Goal: Check status: Check status

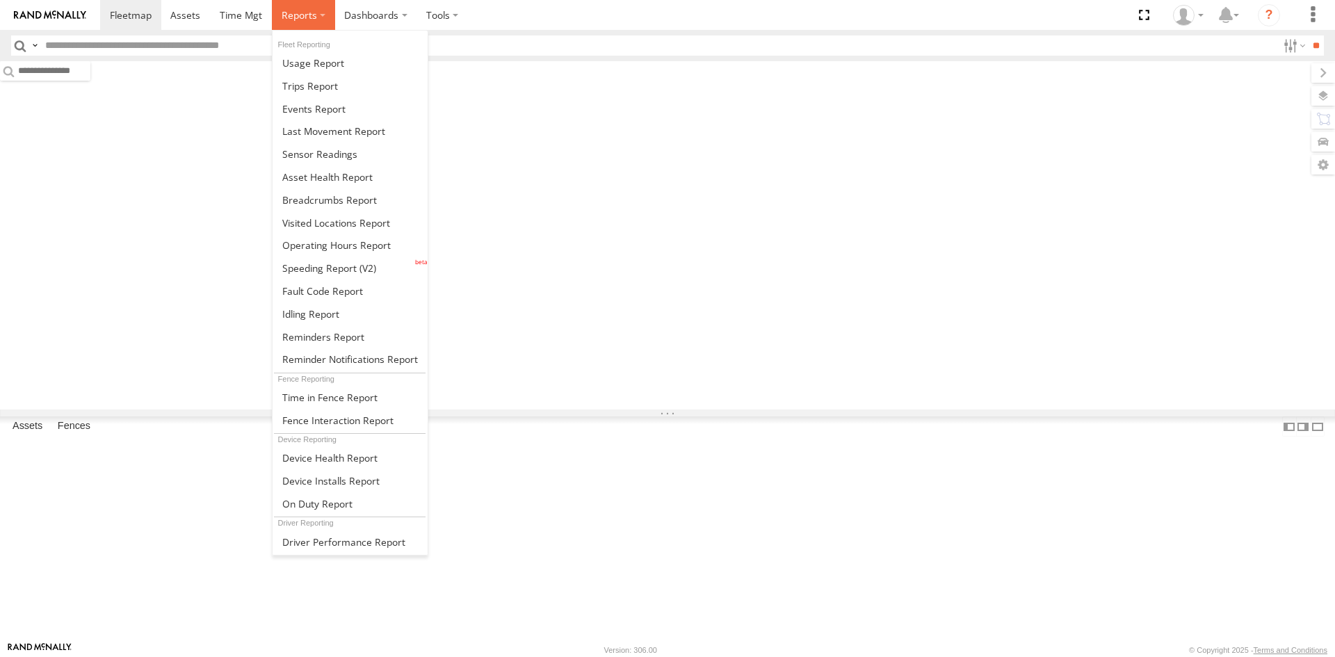
click at [291, 21] on span at bounding box center [299, 14] width 35 height 13
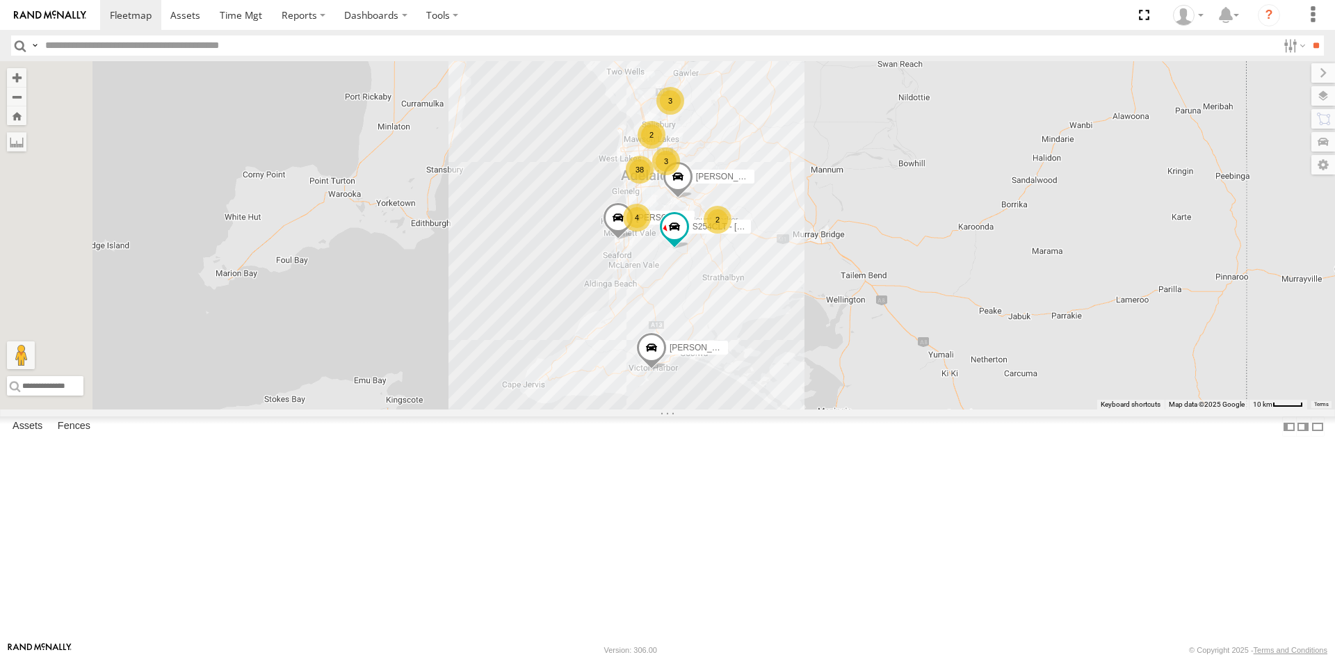
click at [0, 0] on div "S254CLT - [PERSON_NAME]" at bounding box center [0, 0] width 0 height 0
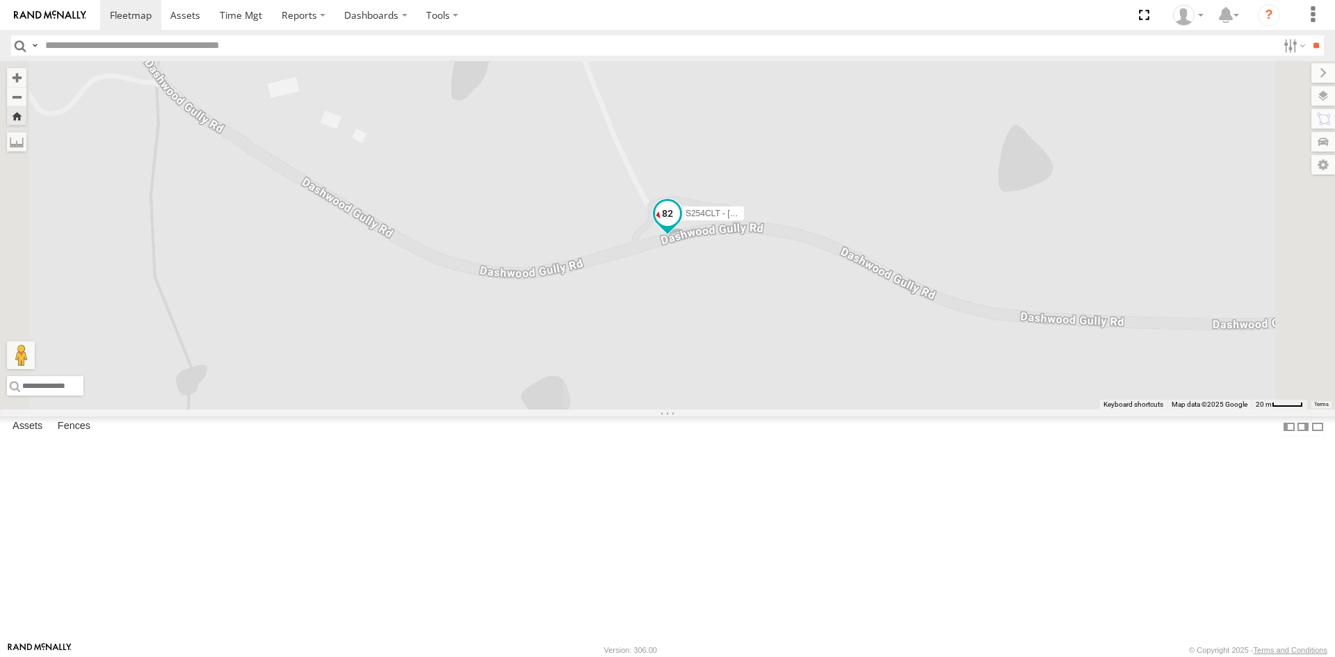
click at [680, 226] on span at bounding box center [667, 213] width 25 height 25
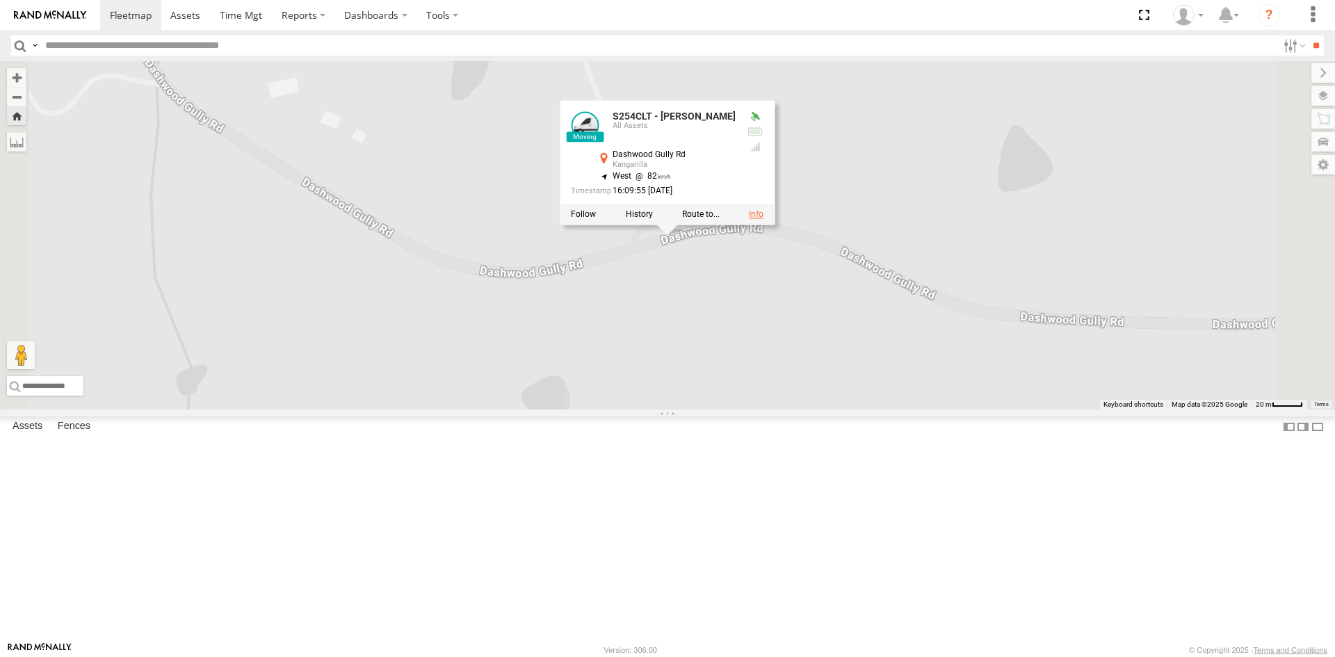
click at [763, 220] on link at bounding box center [756, 215] width 15 height 10
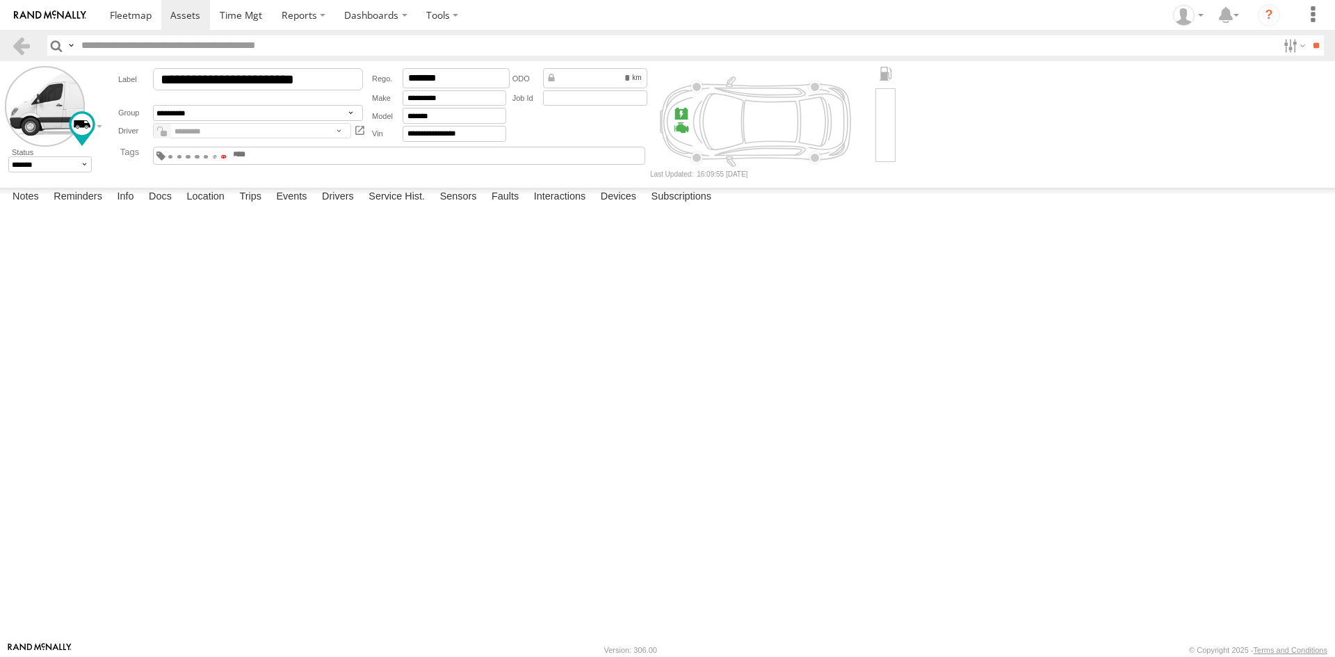
click at [226, 157] on span at bounding box center [223, 156] width 5 height 3
